Goal: Book appointment/travel/reservation

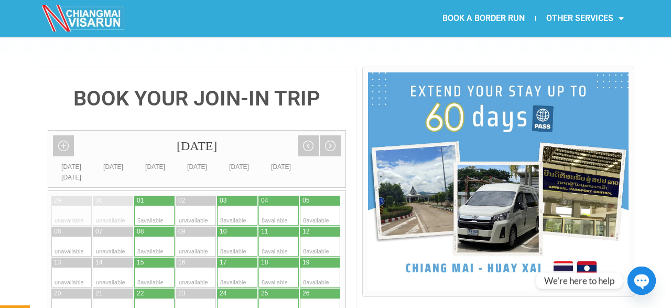
scroll to position [218, 0]
click at [145, 206] on div at bounding box center [144, 216] width 20 height 20
type input "01 October 2025"
radio input "true"
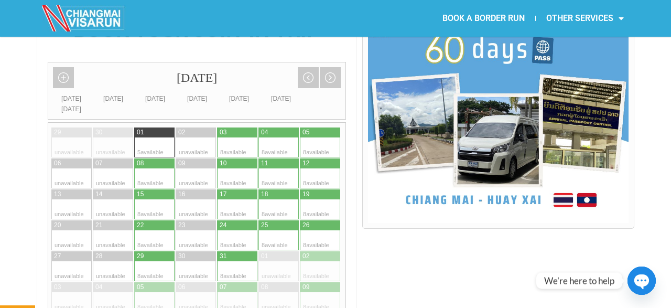
scroll to position [260, 0]
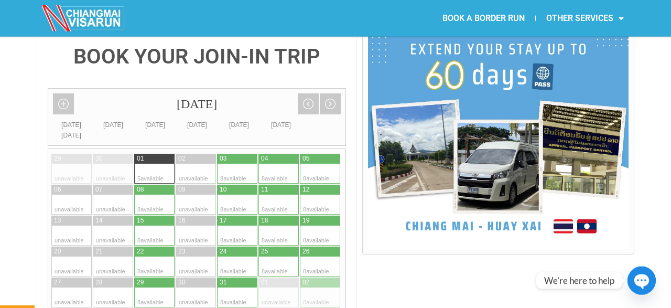
click at [241, 164] on div at bounding box center [247, 174] width 20 height 20
type input "03 October 2025"
radio input "true"
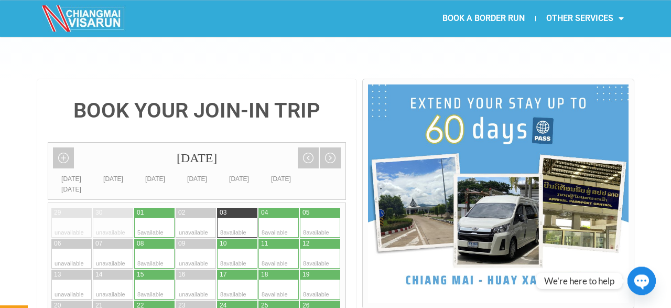
click at [279, 218] on div at bounding box center [289, 228] width 20 height 20
type input "04 October 2025"
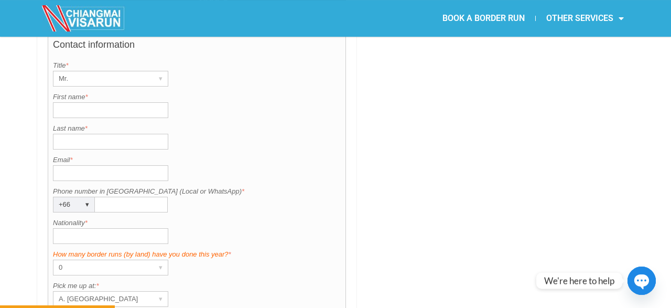
scroll to position [860, 0]
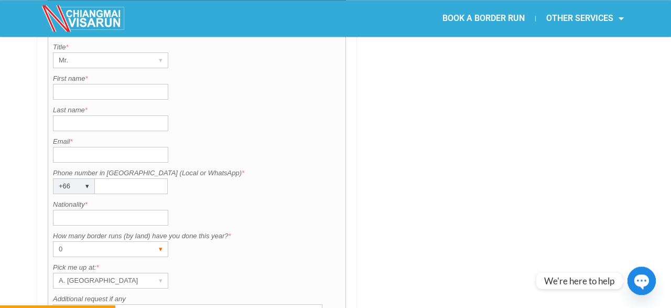
click at [163, 242] on div "▾" at bounding box center [160, 249] width 15 height 15
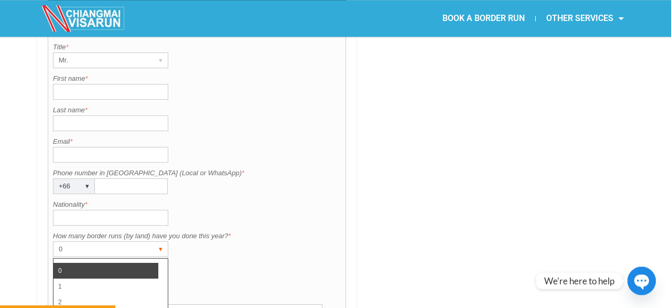
click at [163, 242] on div "▾" at bounding box center [160, 249] width 15 height 15
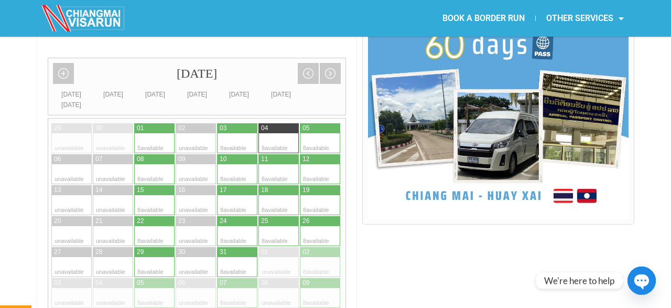
scroll to position [206, 0]
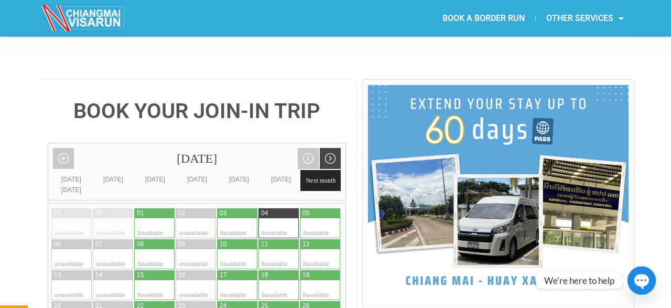
click at [331, 148] on link "Next month" at bounding box center [330, 158] width 21 height 21
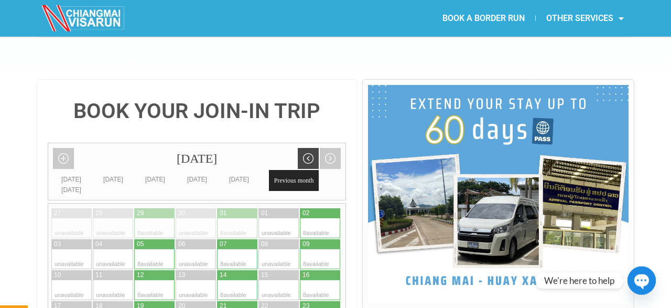
scroll to position [206, 0]
click at [300, 147] on link "Previous month" at bounding box center [308, 157] width 21 height 21
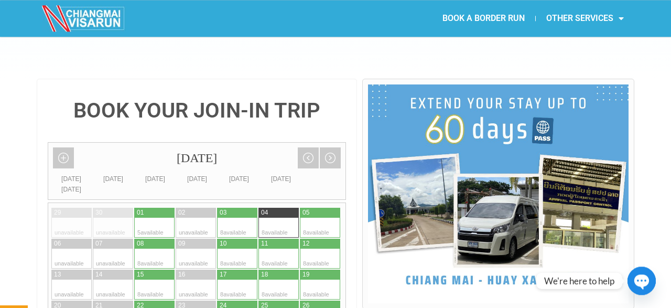
click at [271, 218] on div at bounding box center [268, 228] width 20 height 20
radio input "true"
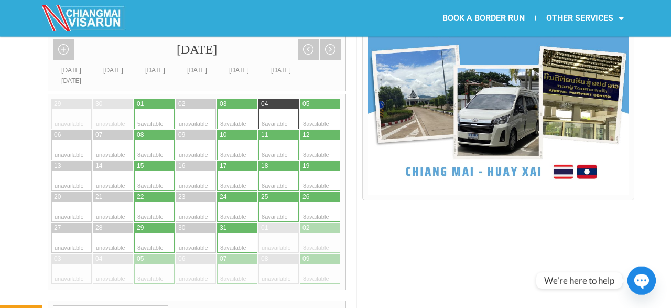
click at [230, 109] on div at bounding box center [227, 119] width 20 height 20
type input "03 October 2025"
radio input "true"
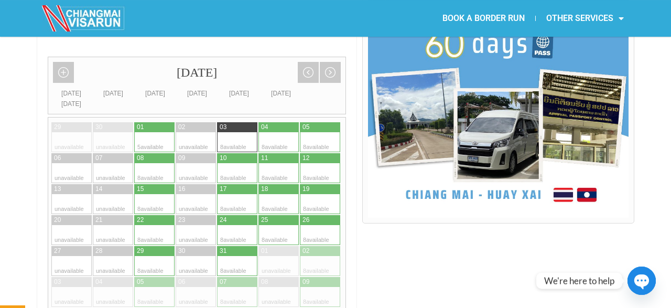
scroll to position [151, 0]
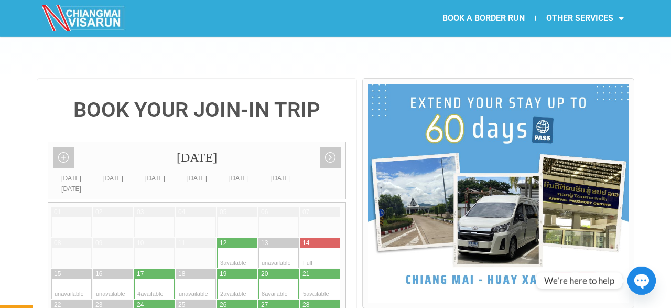
scroll to position [261, 0]
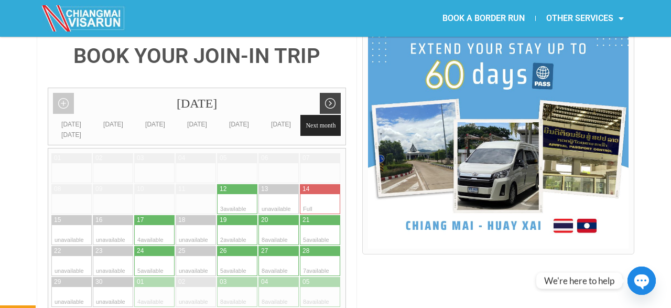
click at [335, 93] on link "Next month" at bounding box center [330, 103] width 21 height 21
